Goal: Task Accomplishment & Management: Manage account settings

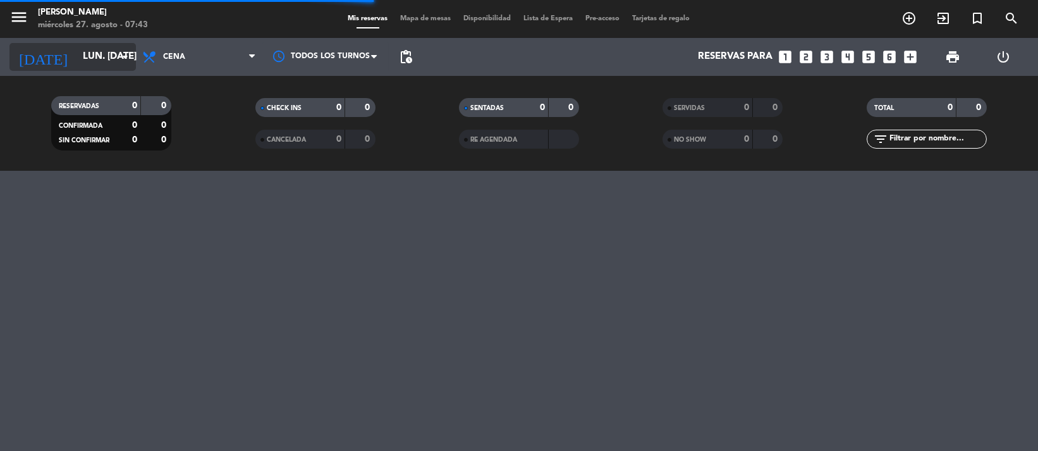
click at [91, 48] on input "lun. [DATE]" at bounding box center [138, 57] width 125 height 24
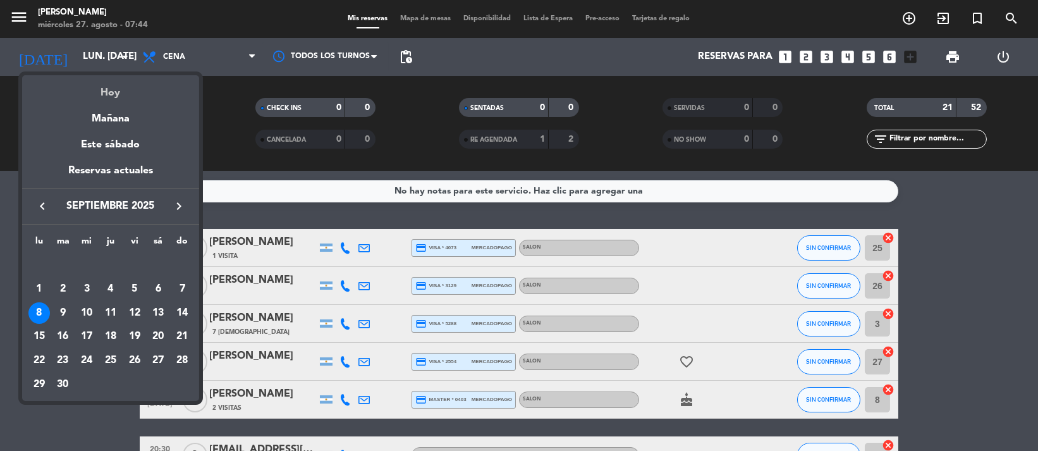
click at [130, 82] on div "Hoy" at bounding box center [110, 88] width 177 height 26
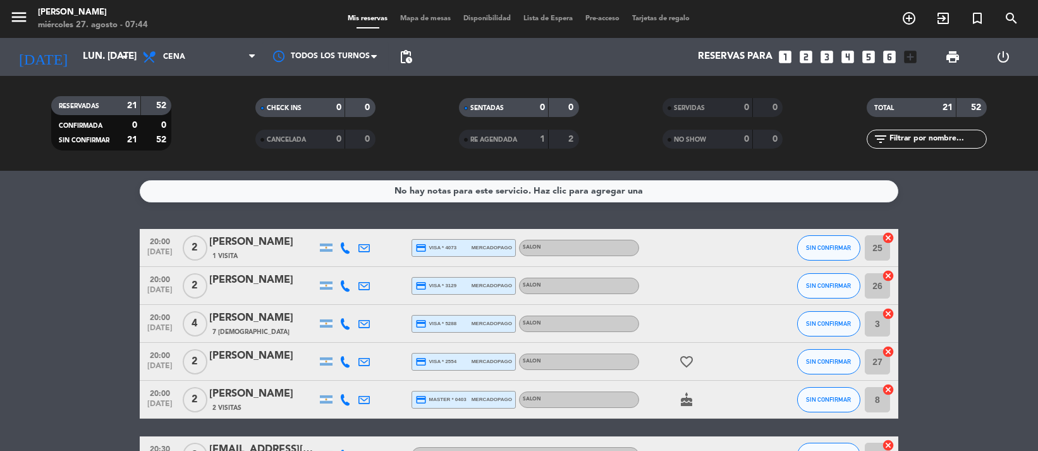
type input "mié. 27 ago."
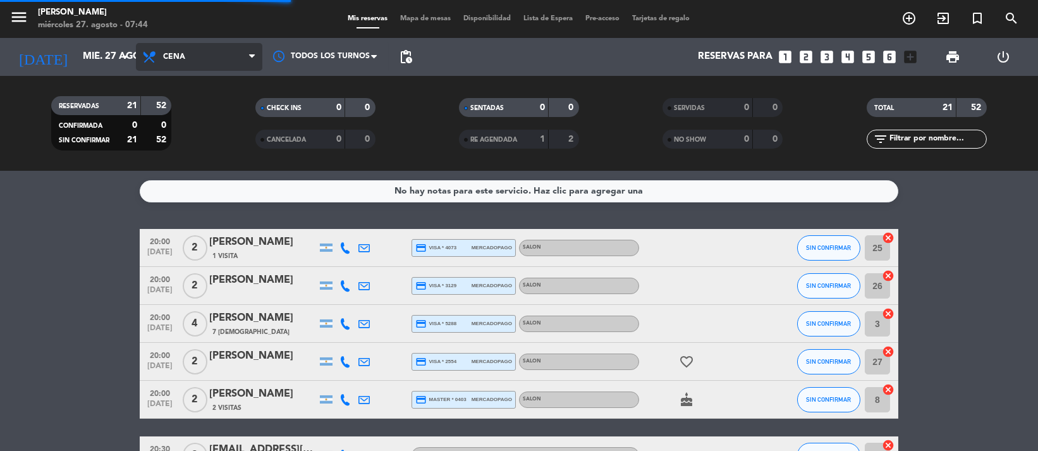
click at [183, 49] on span "Cena" at bounding box center [199, 57] width 126 height 28
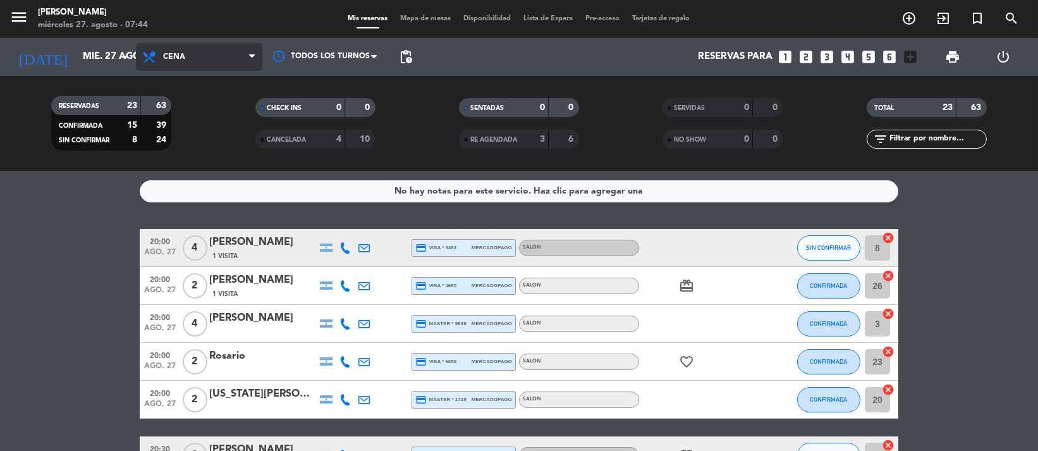
click at [197, 57] on span "Cena" at bounding box center [199, 57] width 126 height 28
click at [213, 106] on div "menu NAKAMA RAMEN miércoles 27. agosto - 07:44 Mis reservas Mapa de mesas Dispo…" at bounding box center [519, 85] width 1038 height 171
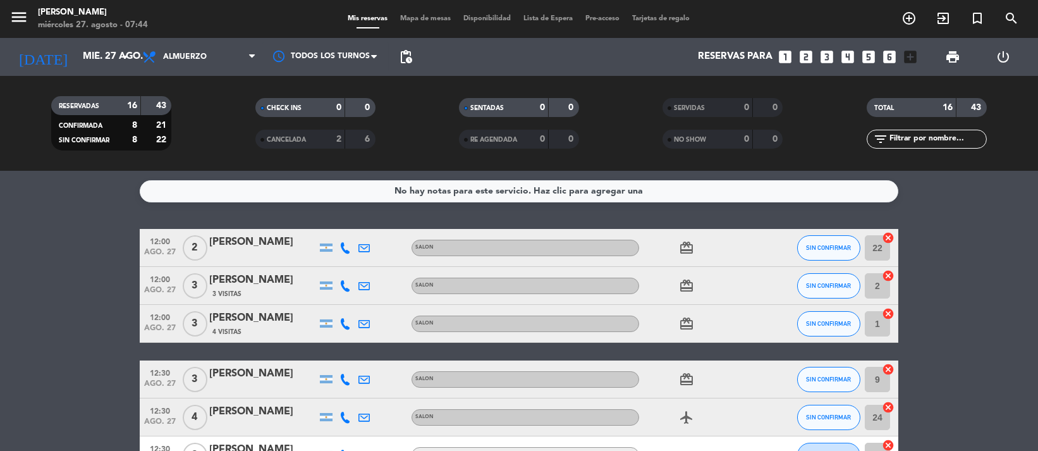
click at [240, 332] on span "4 Visitas" at bounding box center [226, 332] width 29 height 10
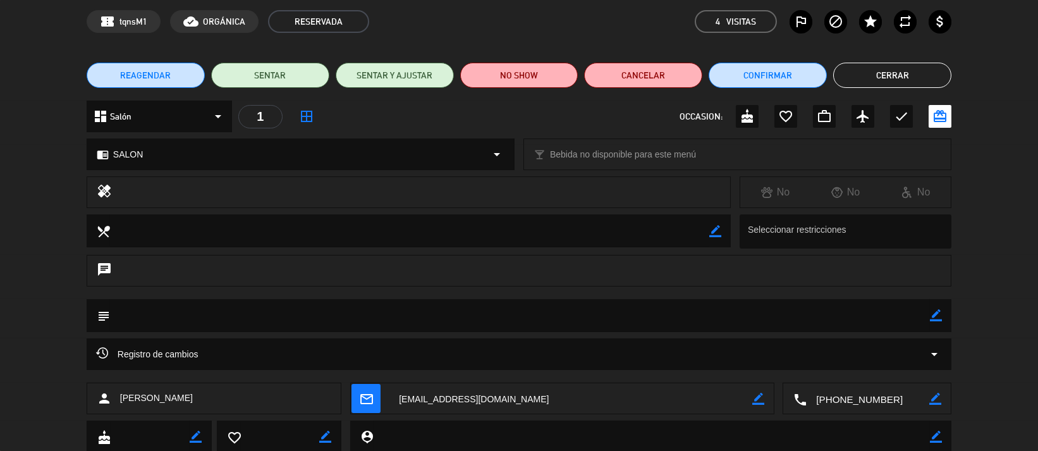
scroll to position [44, 0]
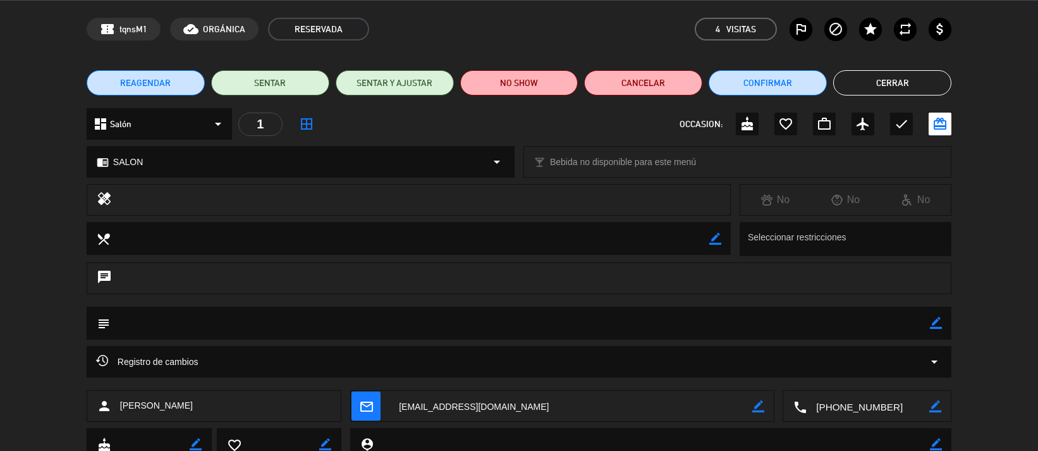
click at [987, 72] on div "REAGENDAR SENTAR SENTAR Y AJUSTAR NO SHOW Cancelar Confirmar Cerrar" at bounding box center [519, 83] width 1038 height 51
click at [930, 74] on button "Cerrar" at bounding box center [892, 82] width 118 height 25
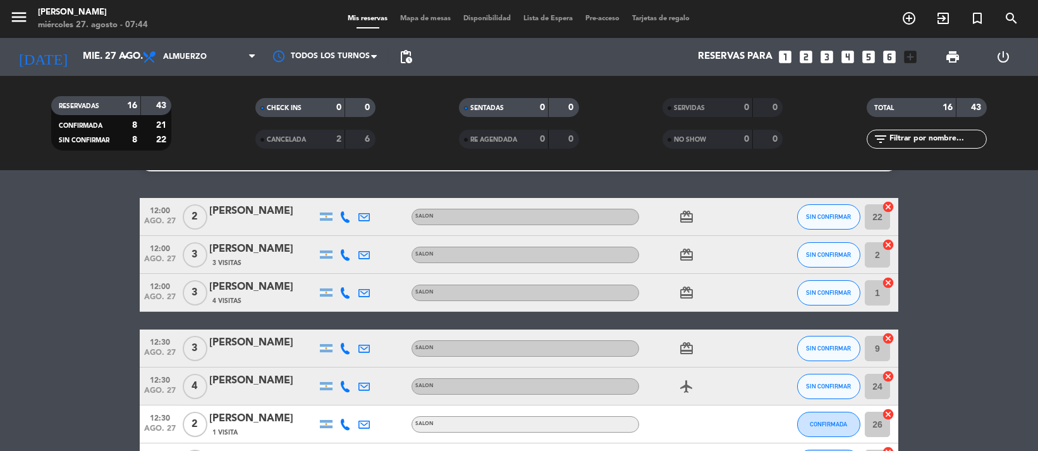
scroll to position [0, 0]
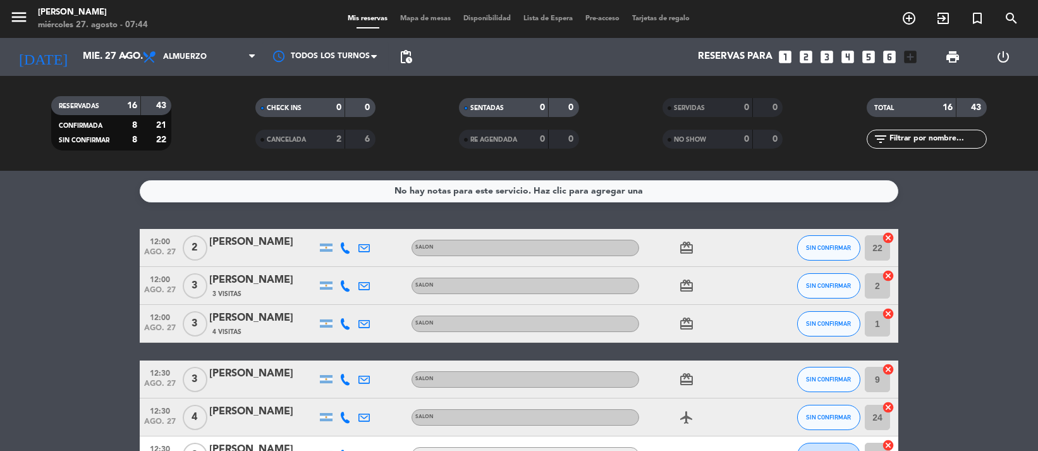
click at [241, 319] on div "[PERSON_NAME]" at bounding box center [262, 318] width 107 height 16
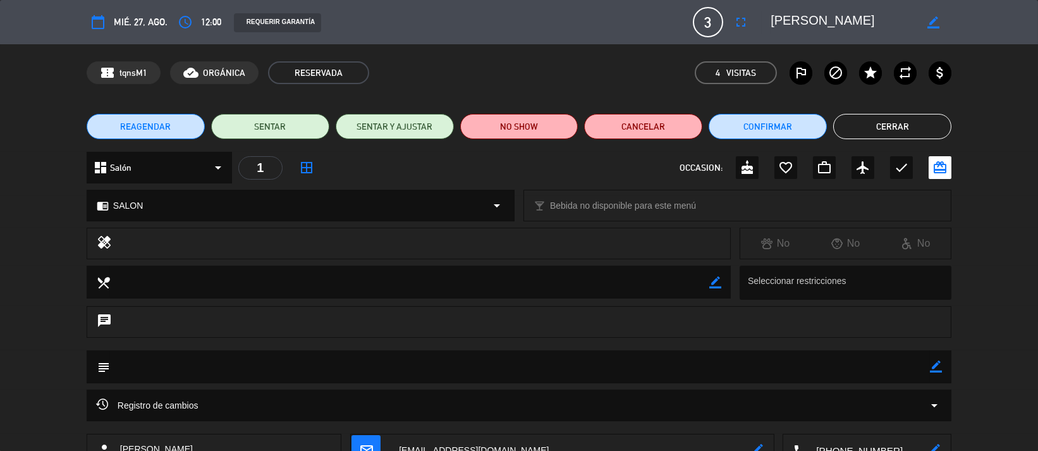
click at [894, 128] on button "Cerrar" at bounding box center [892, 126] width 118 height 25
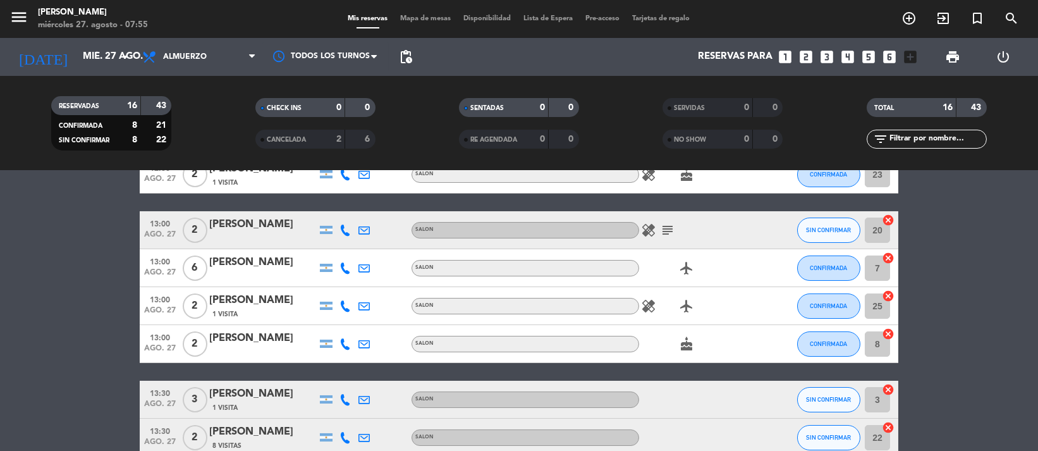
scroll to position [308, 0]
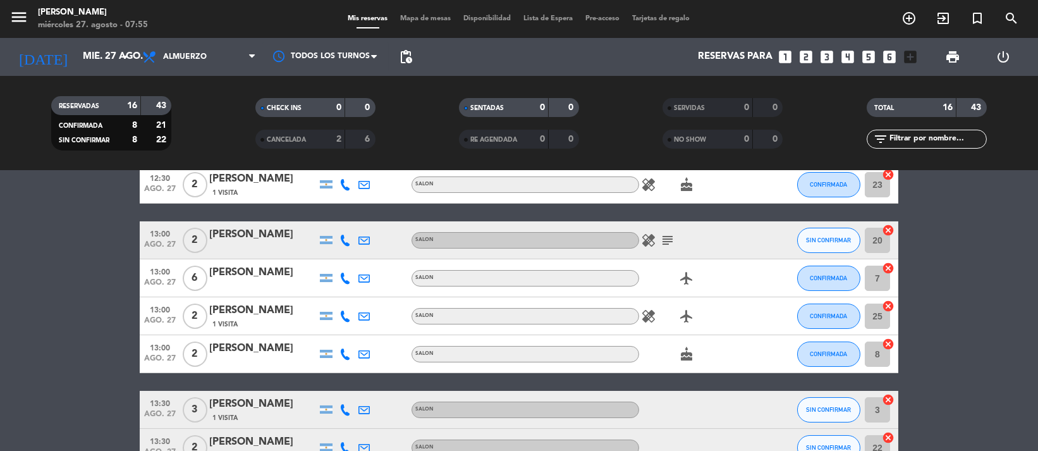
click at [929, 400] on bookings-row "12:00 ago. 27 2 [PERSON_NAME] SALON card_giftcard SIN CONFIRMAR 22 cancel 12:00…" at bounding box center [519, 259] width 1038 height 678
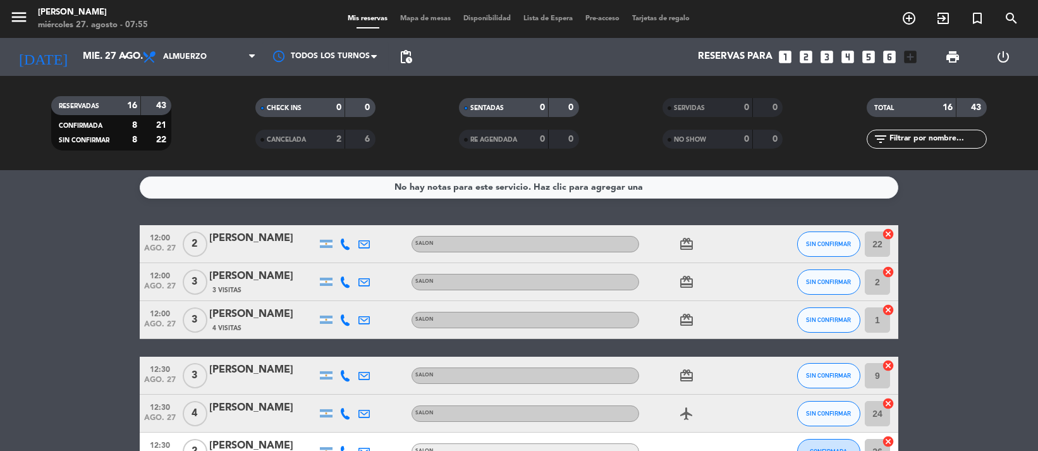
scroll to position [0, 0]
